Goal: Information Seeking & Learning: Understand process/instructions

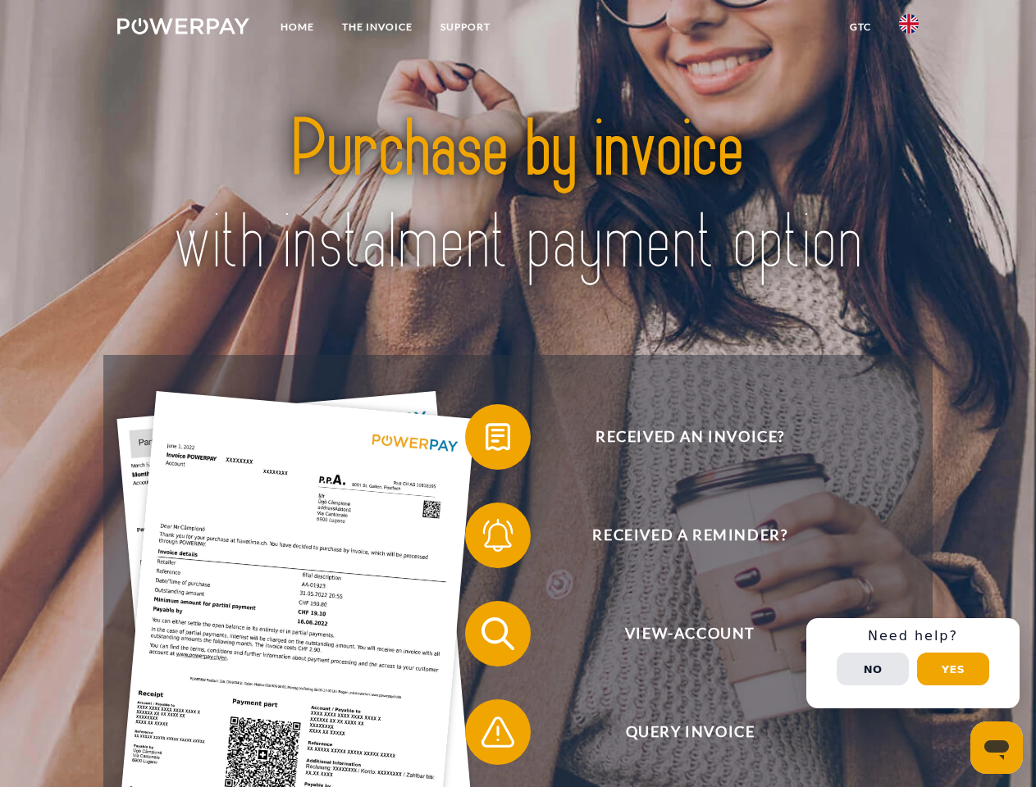
click at [183, 29] on img at bounding box center [183, 26] width 132 height 16
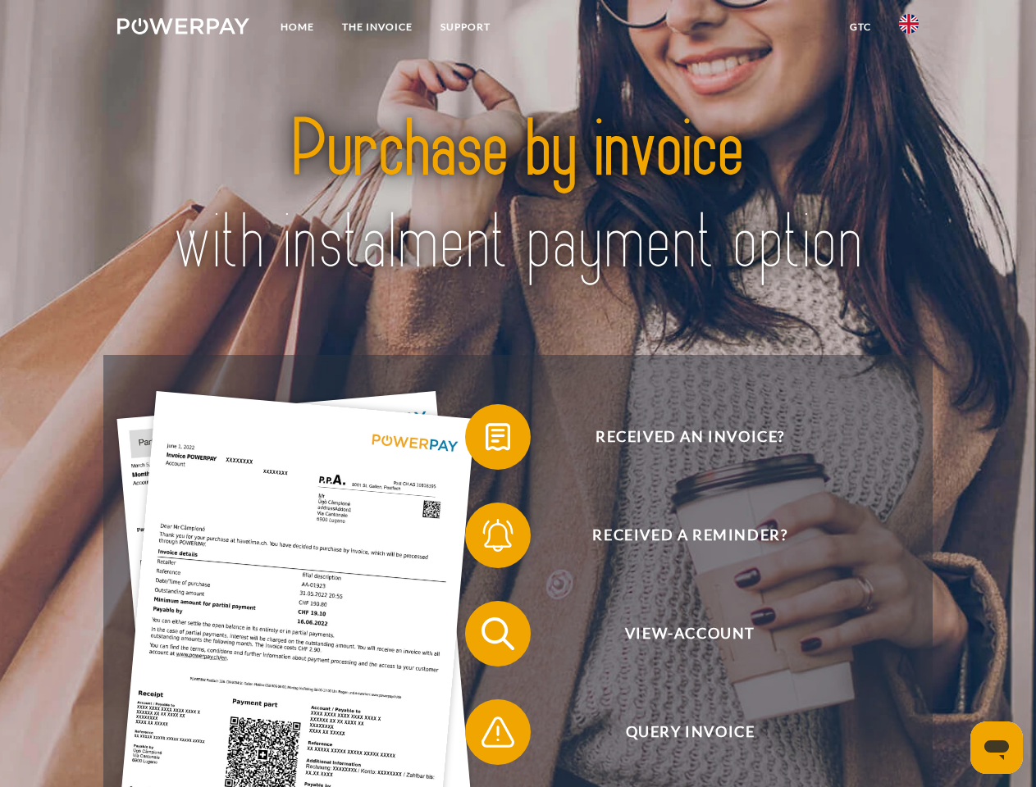
click at [909, 29] on img at bounding box center [909, 24] width 20 height 20
click at [860, 27] on link "GTC" at bounding box center [860, 27] width 49 height 30
click at [486, 440] on span at bounding box center [473, 437] width 82 height 82
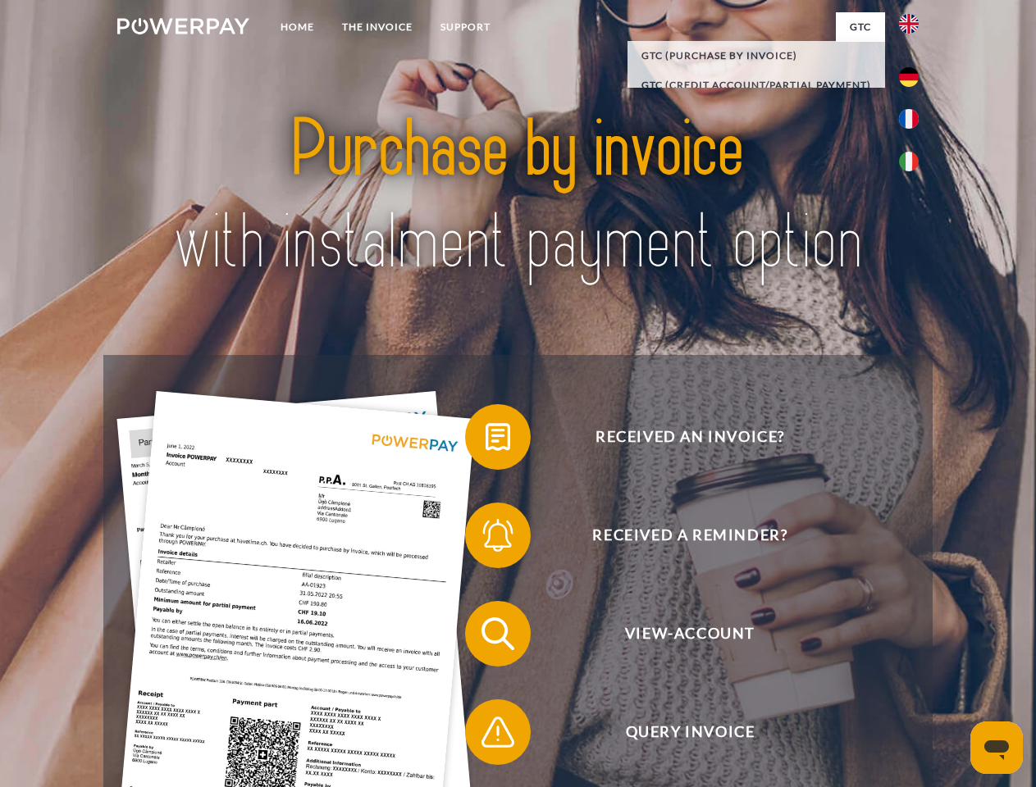
click at [486, 539] on span at bounding box center [473, 536] width 82 height 82
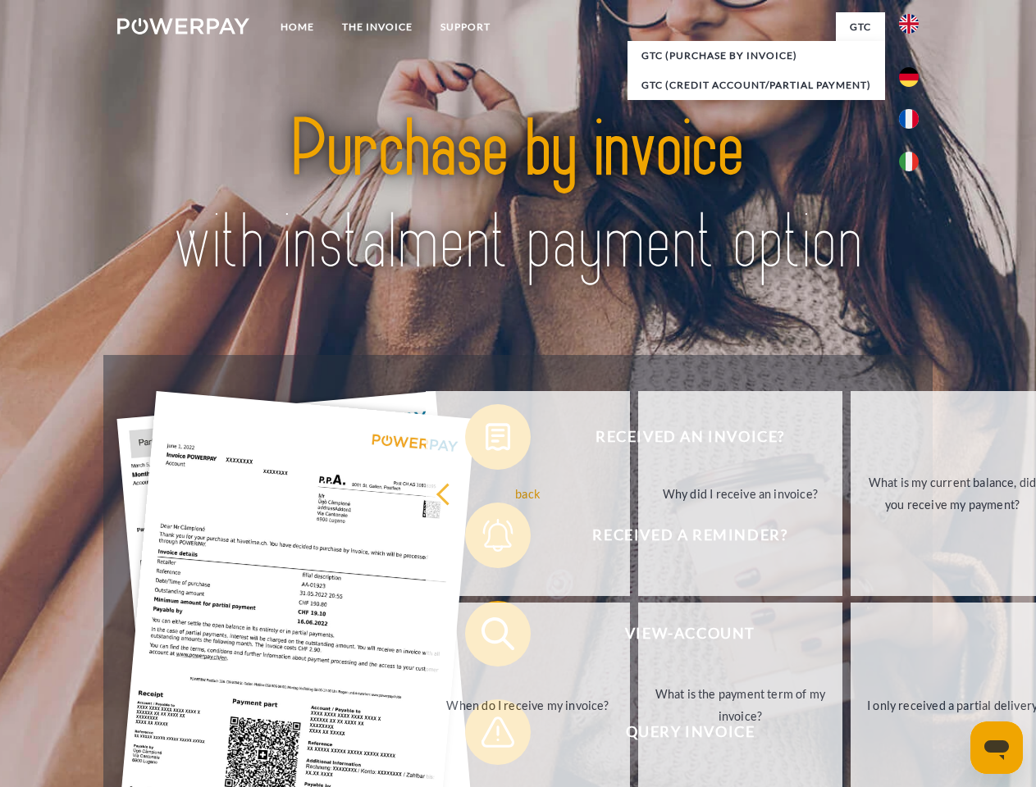
click at [638, 637] on link "What is the payment term of my invoice?" at bounding box center [740, 705] width 204 height 205
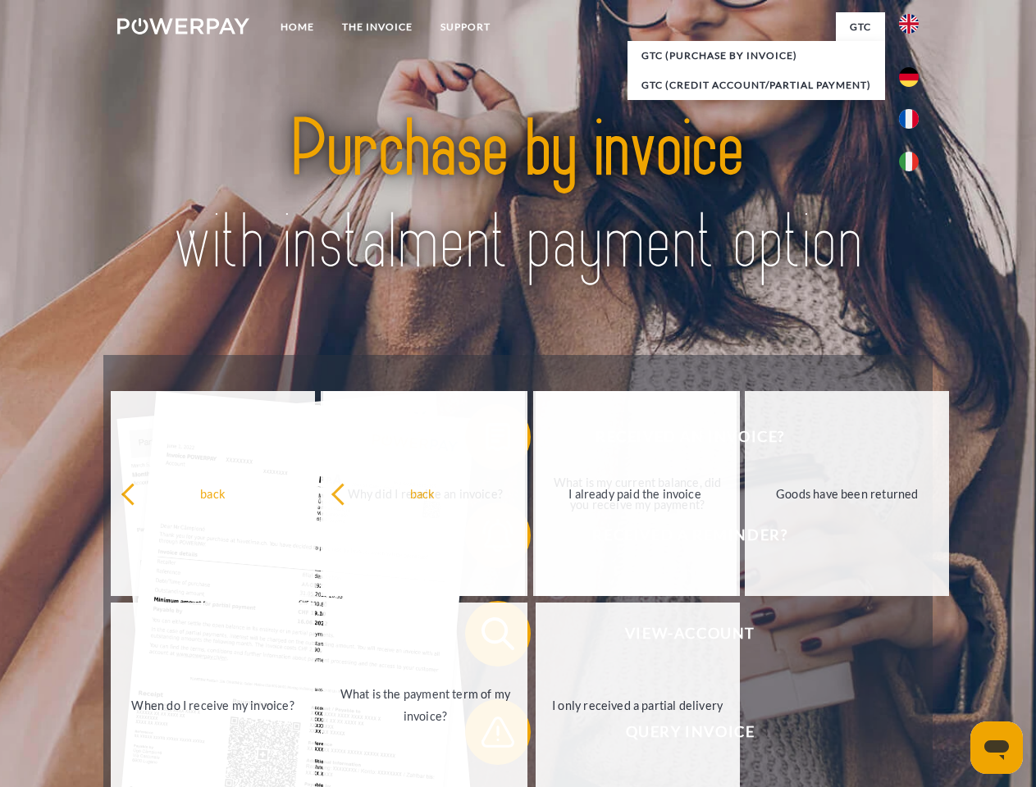
click at [486, 736] on span at bounding box center [473, 732] width 82 height 82
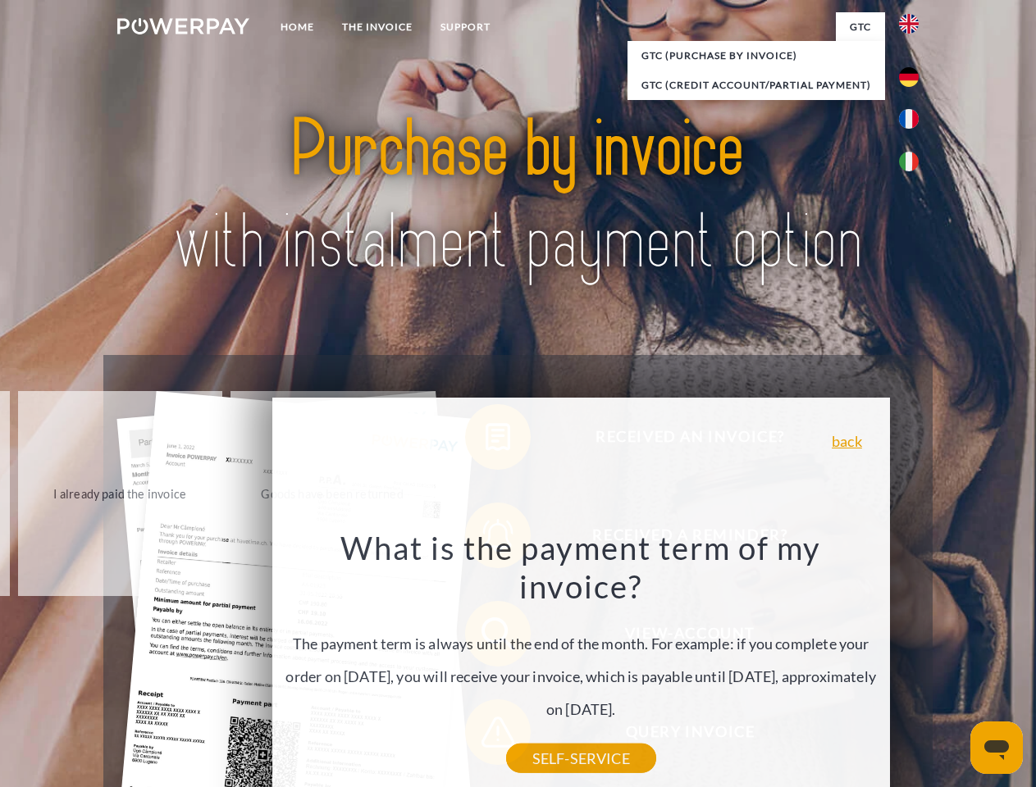
click at [913, 664] on div "Received an invoice? Received a reminder? View-Account Query Invoice" at bounding box center [517, 683] width 828 height 656
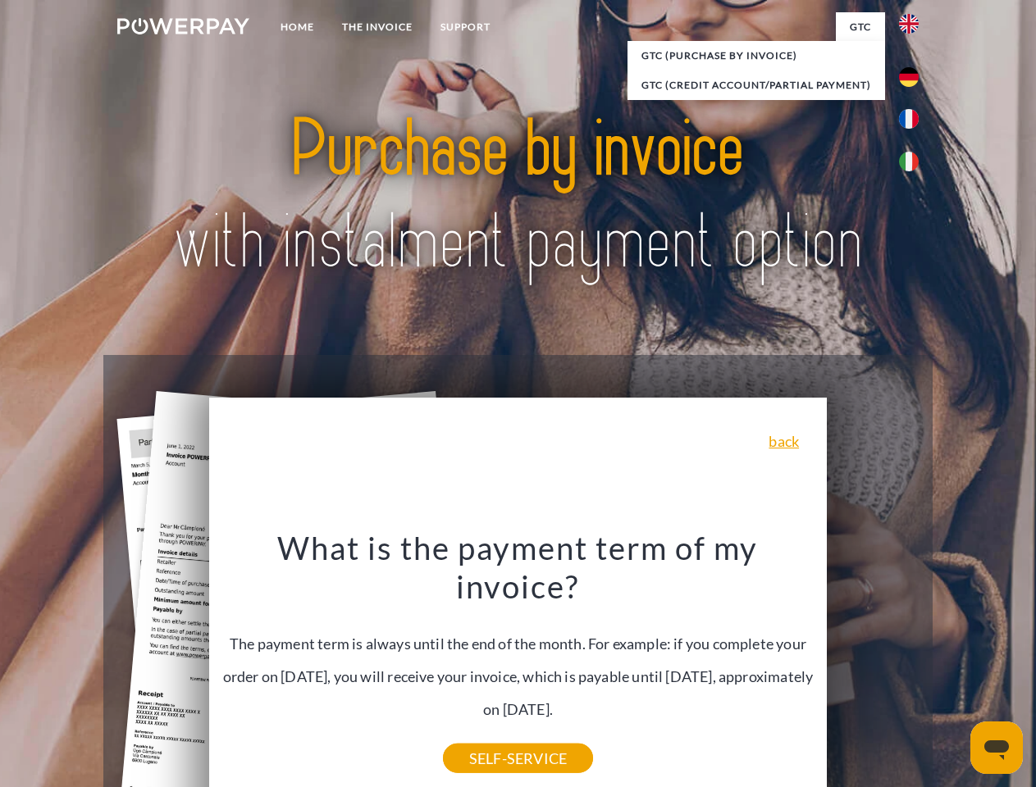
click at [873, 667] on span "View-Account" at bounding box center [690, 634] width 402 height 66
click at [953, 669] on header "Home THE INVOICE Support" at bounding box center [518, 566] width 1036 height 1133
